Goal: Information Seeking & Learning: Learn about a topic

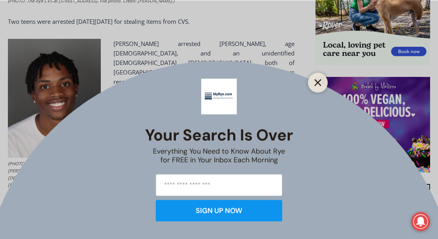
click at [320, 83] on icon "Close" at bounding box center [318, 82] width 7 height 7
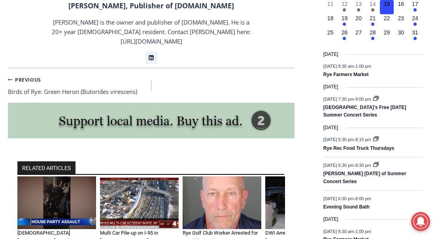
scroll to position [997, 0]
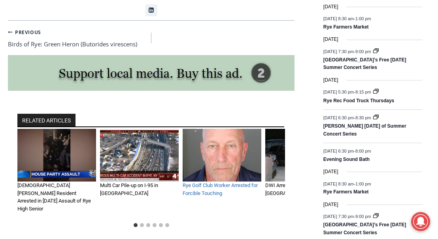
click at [197, 182] on link "Rye Golf Club Worker Arrested for Forcible Touching" at bounding box center [220, 189] width 75 height 14
